Goal: Communication & Community: Answer question/provide support

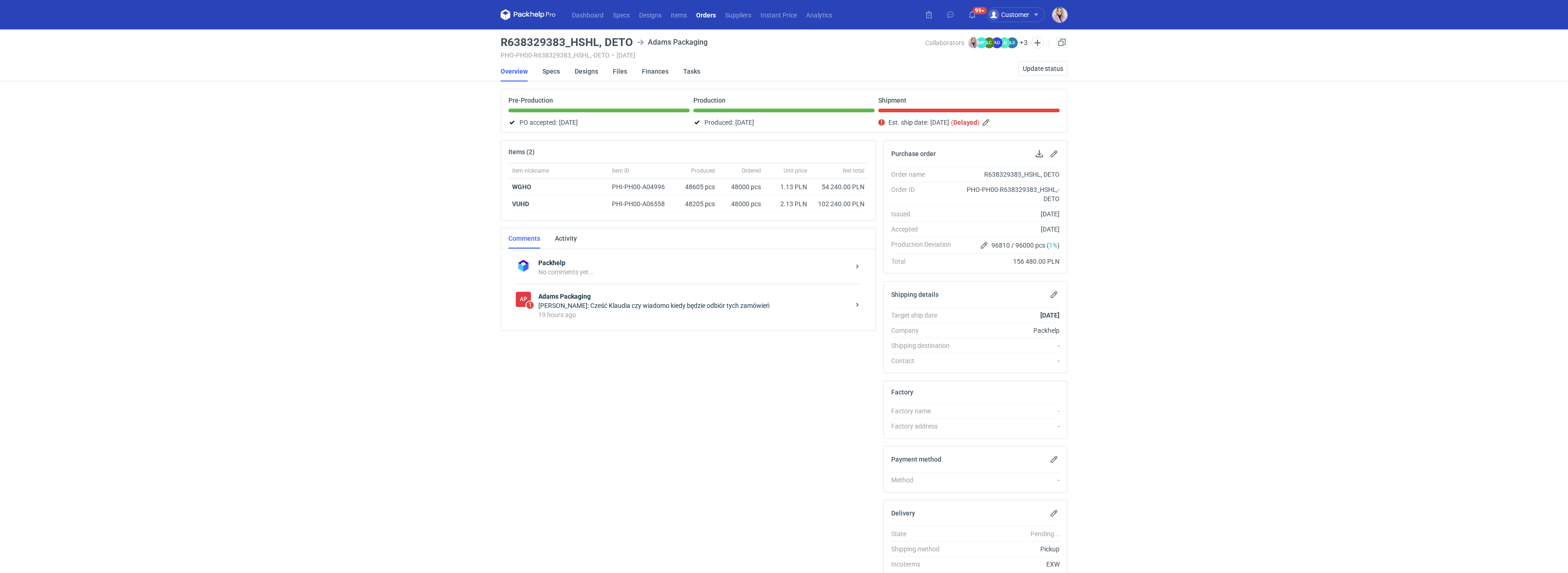
click at [687, 309] on div "[PERSON_NAME]: Cześć Klaudia czy wiadomo kiedy będzie odbiór tych zamówień" at bounding box center [694, 305] width 312 height 9
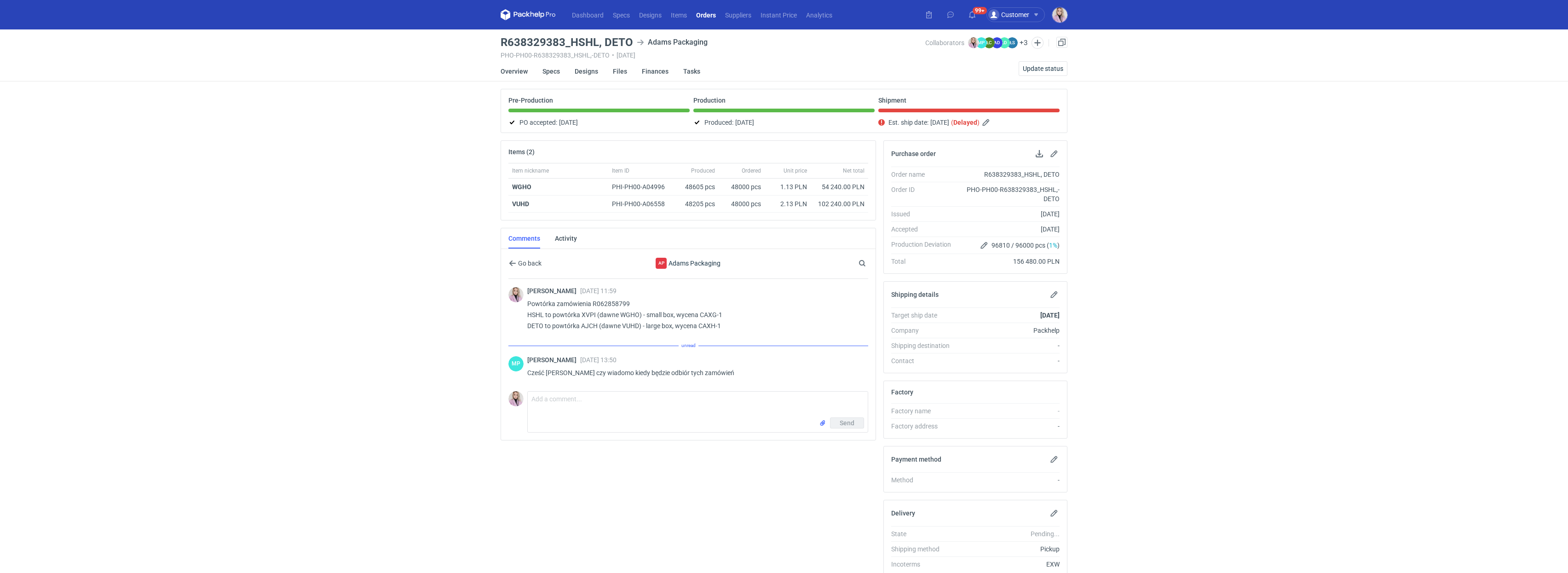
click at [562, 428] on div "Send" at bounding box center [698, 425] width 340 height 15
click at [567, 415] on form "Comment message Send" at bounding box center [698, 412] width 341 height 41
type textarea "C"
type textarea "[PERSON_NAME], jeszcze nie wiem, spróbuję się dowiedzieć"
